Goal: Check status: Check status

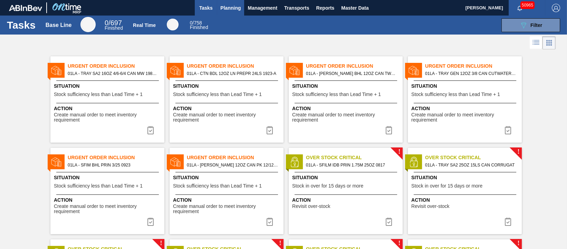
click at [227, 8] on span "Planning" at bounding box center [230, 8] width 20 height 8
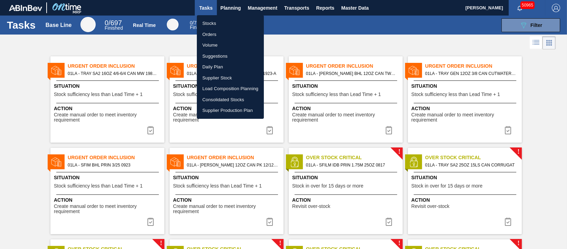
click at [215, 24] on li "Stocks" at bounding box center [230, 23] width 67 height 11
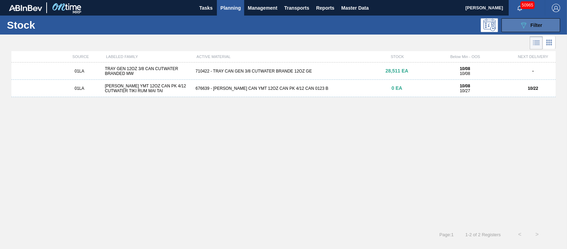
click at [517, 25] on button "089F7B8B-B2A5-4AFE-B5C0-19BA573D28AC Filter" at bounding box center [530, 25] width 59 height 14
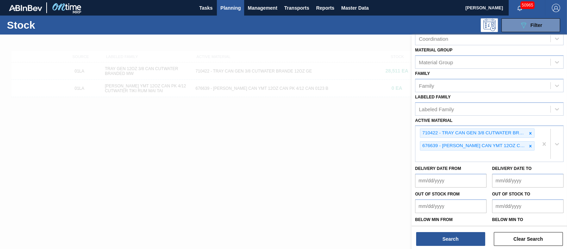
scroll to position [43, 0]
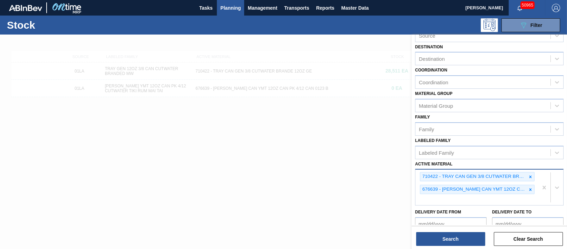
click at [469, 196] on div "710422 - TRAY CAN GEN 3/8 CUTWATER BRANDE 12OZ GE 676639 - [PERSON_NAME] CAN YM…" at bounding box center [476, 188] width 123 height 36
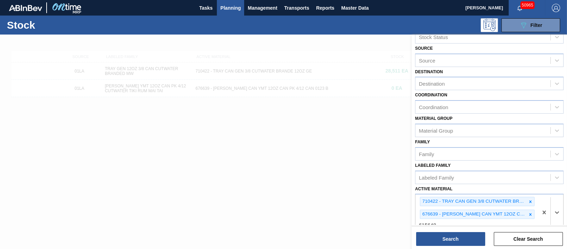
scroll to position [0, 0]
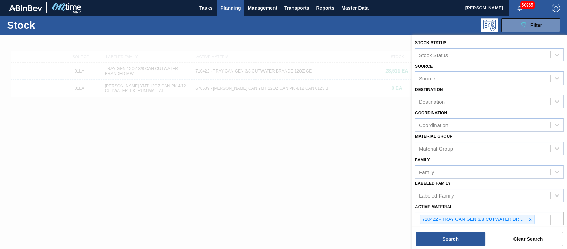
type Material "615648"
click at [320, 144] on div at bounding box center [283, 159] width 567 height 249
